Goal: Check status: Check status

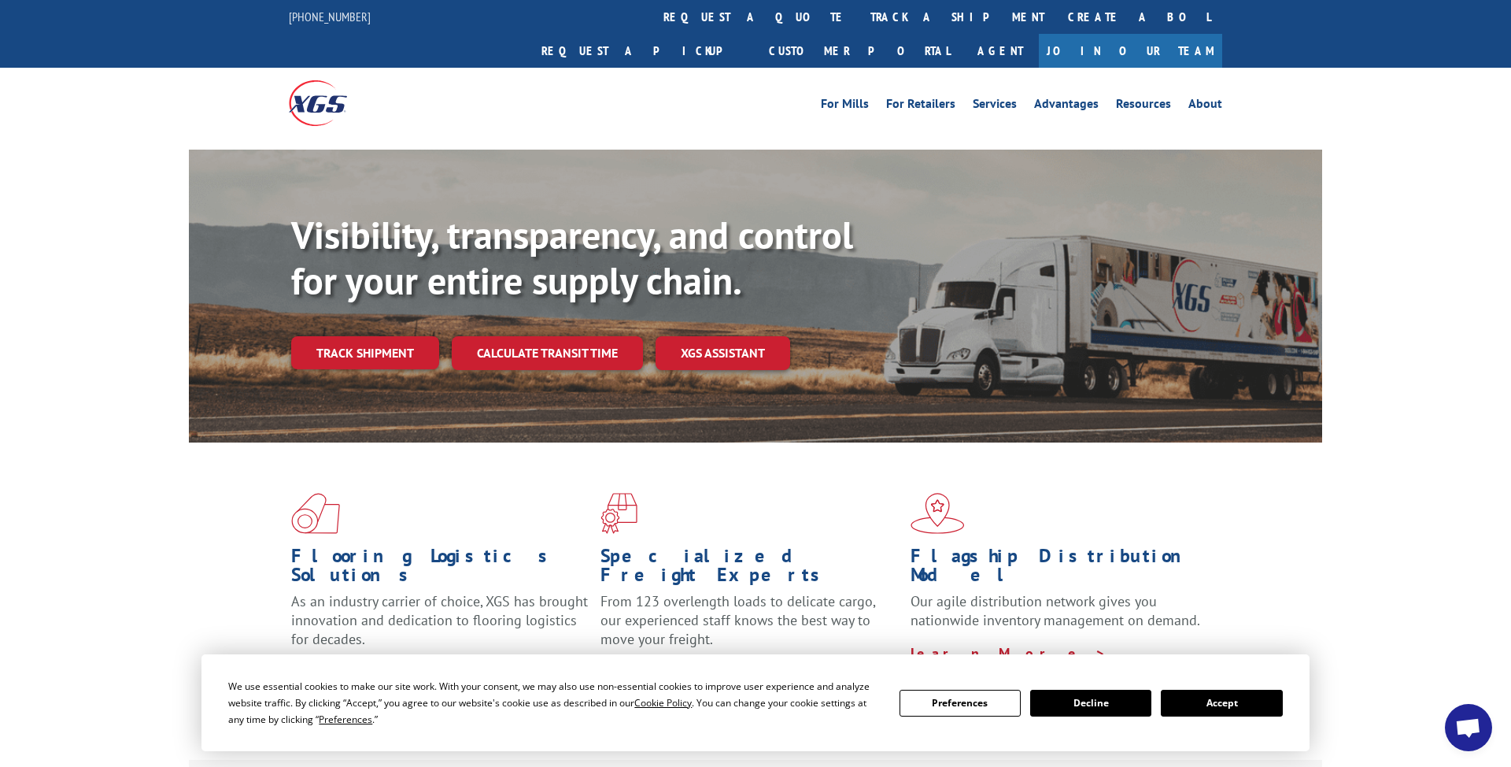
drag, startPoint x: 1211, startPoint y: 711, endPoint x: 1168, endPoint y: 690, distance: 47.9
click at [1211, 711] on button "Accept" at bounding box center [1221, 702] width 121 height 27
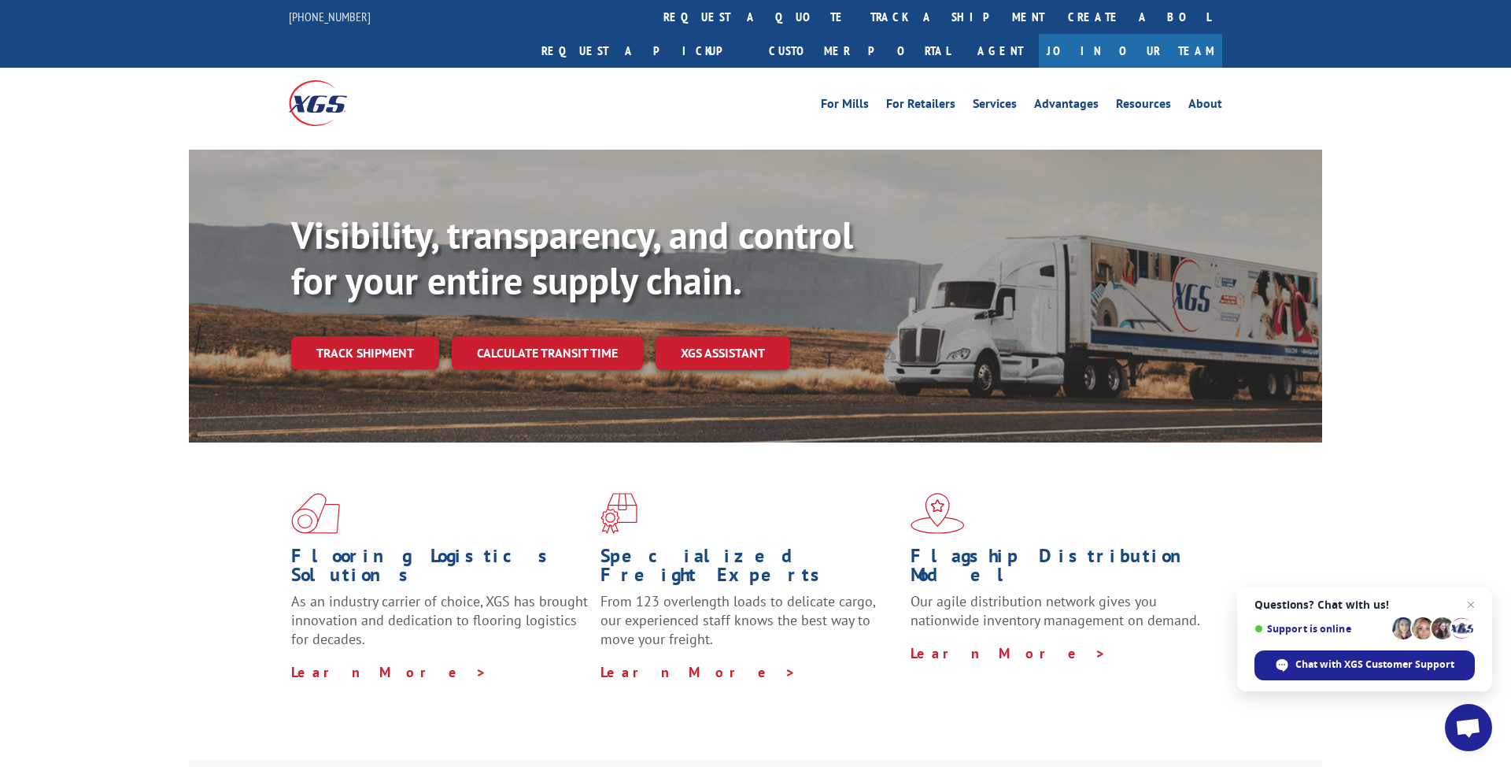
drag, startPoint x: 397, startPoint y: 312, endPoint x: 497, endPoint y: 378, distance: 119.4
click at [397, 336] on link "Track shipment" at bounding box center [365, 352] width 148 height 33
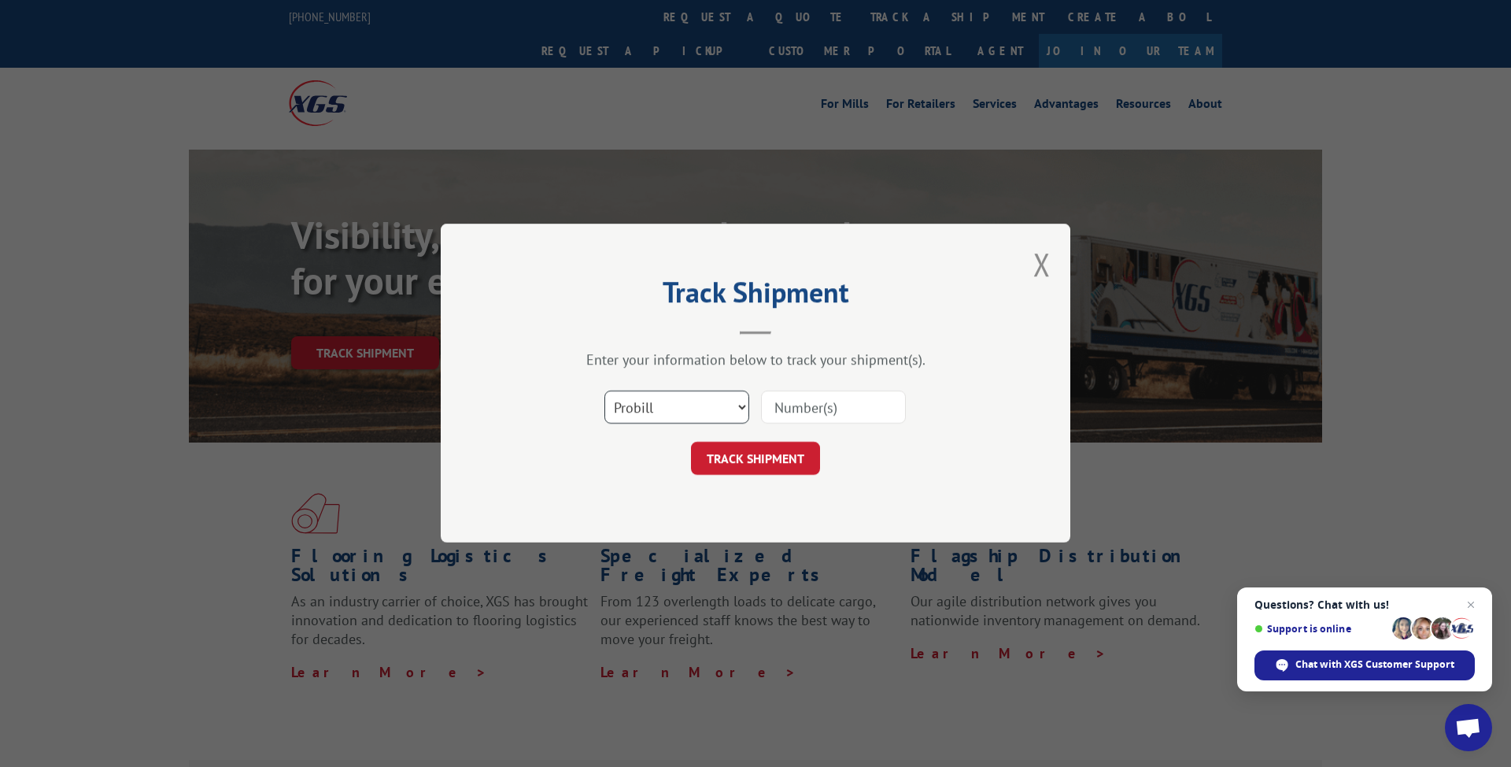
select select "bol"
click at [789, 417] on input at bounding box center [833, 407] width 145 height 33
paste input "7050133"
type input "7050133"
click at [760, 447] on button "TRACK SHIPMENT" at bounding box center [755, 458] width 129 height 33
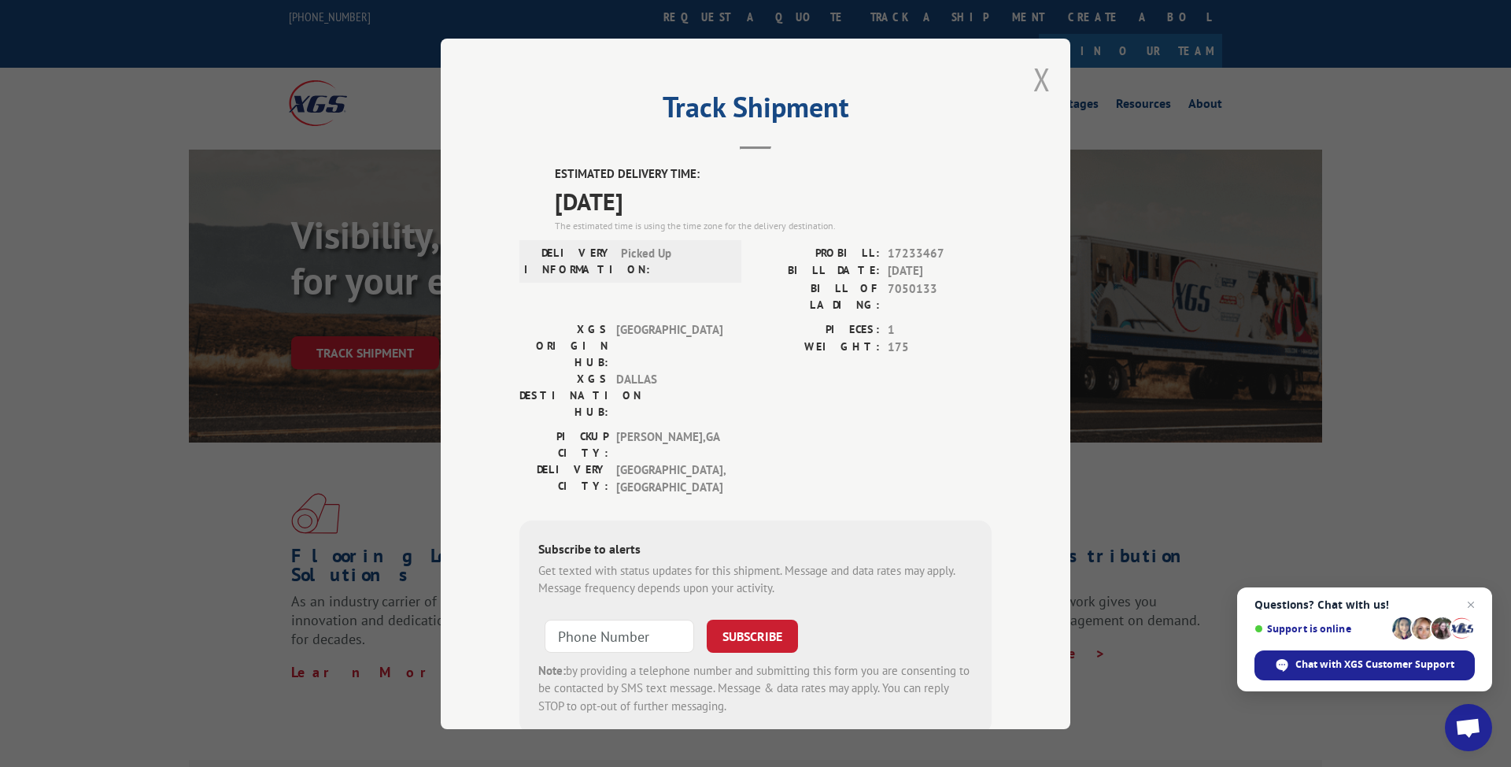
click at [1042, 91] on button "Close modal" at bounding box center [1041, 79] width 17 height 42
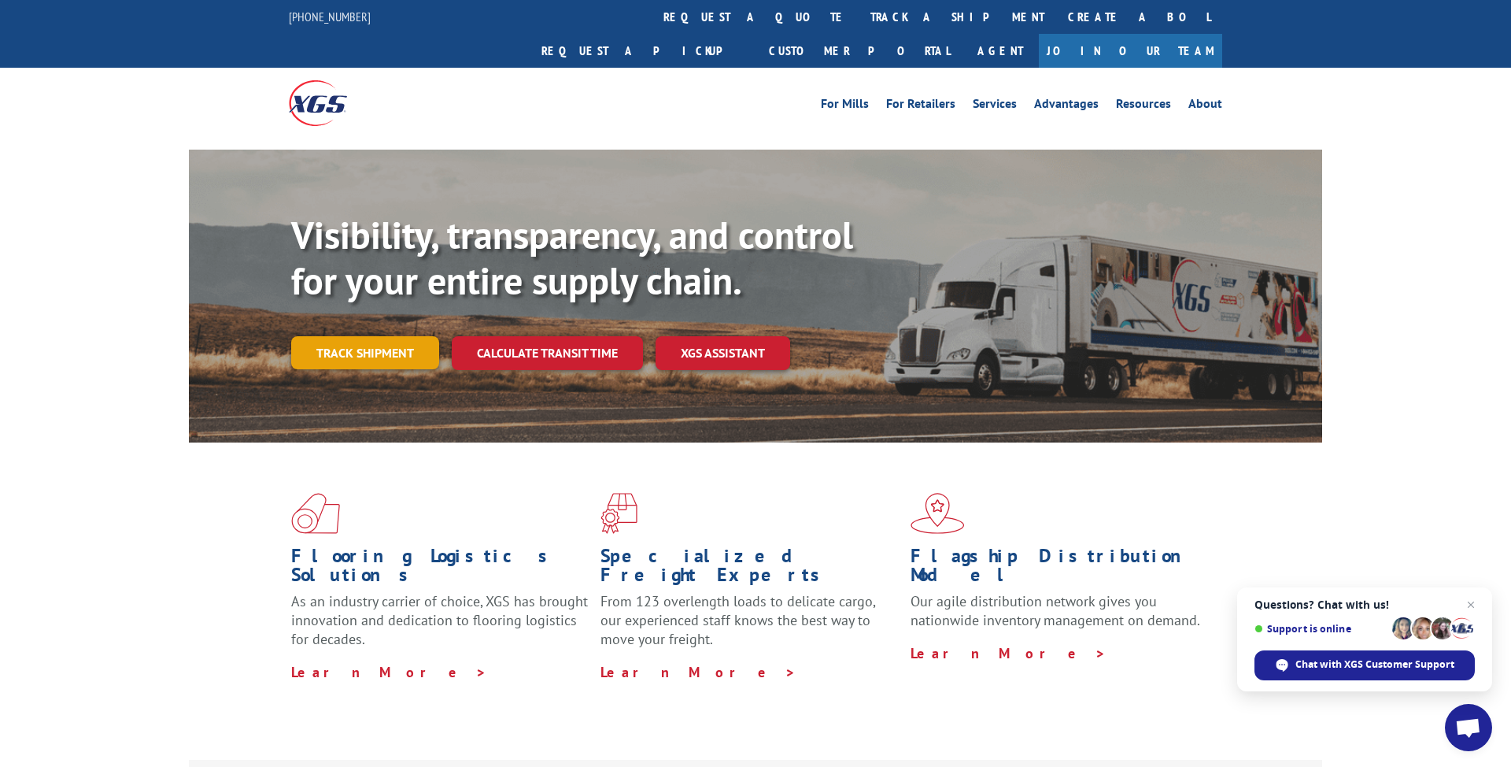
click at [390, 336] on link "Track shipment" at bounding box center [365, 352] width 148 height 33
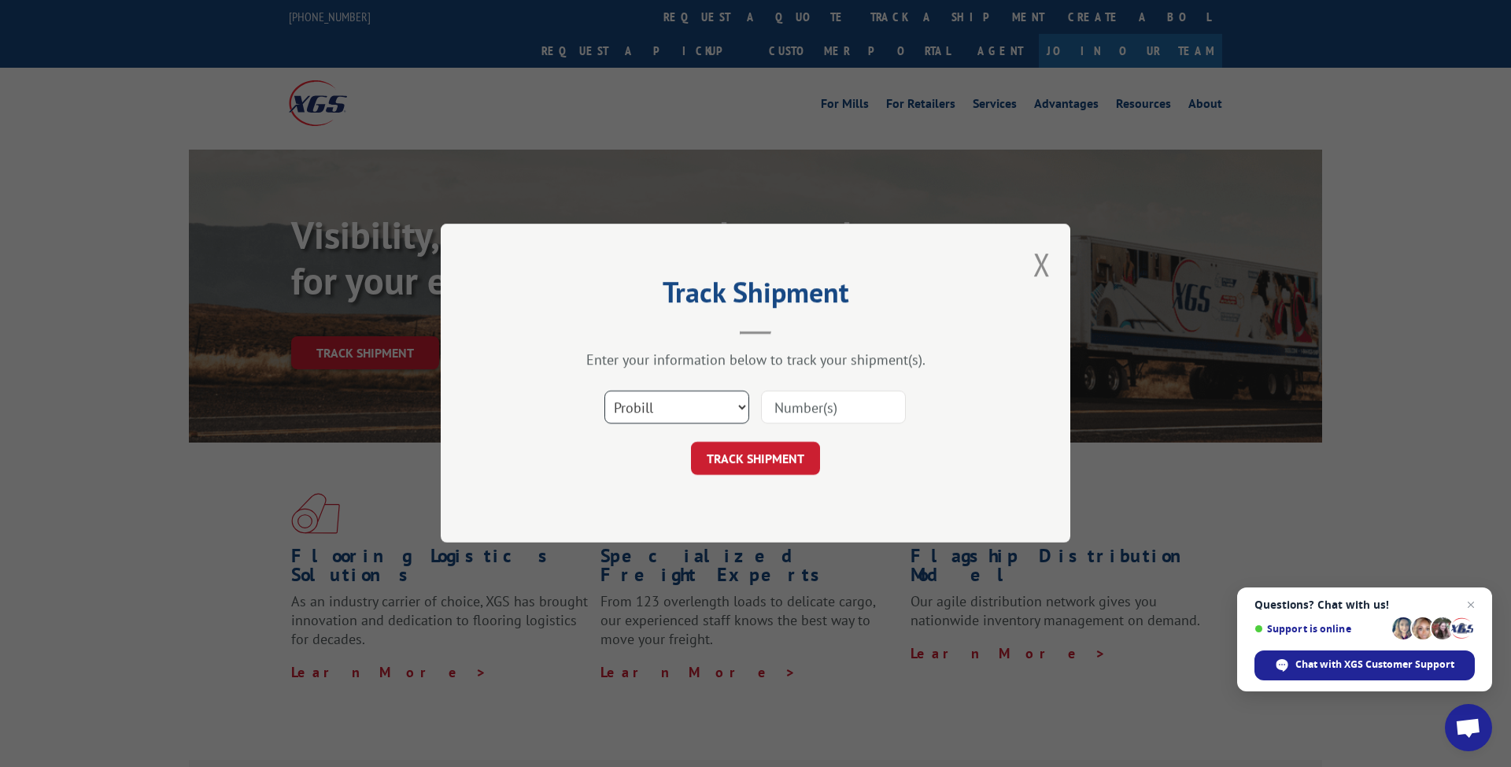
select select "bol"
click at [800, 412] on input at bounding box center [833, 407] width 145 height 33
paste input "7050133"
type input "7050133"
click at [752, 449] on button "TRACK SHIPMENT" at bounding box center [755, 458] width 129 height 33
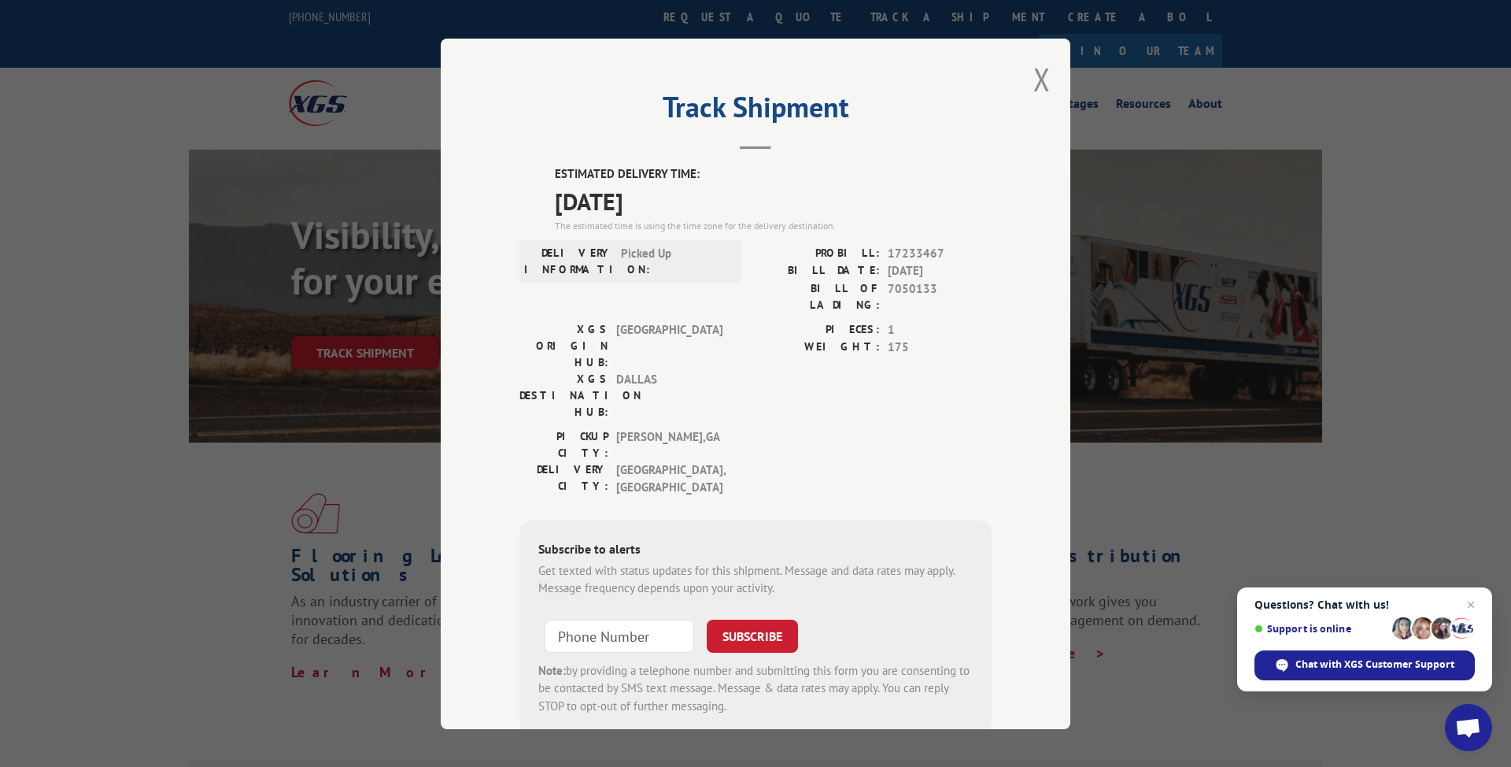
click at [919, 259] on span "17233467" at bounding box center [940, 253] width 104 height 18
copy span "17233467"
click at [915, 253] on span "17233467" at bounding box center [940, 253] width 104 height 18
copy span "17233467"
